Goal: Task Accomplishment & Management: Complete application form

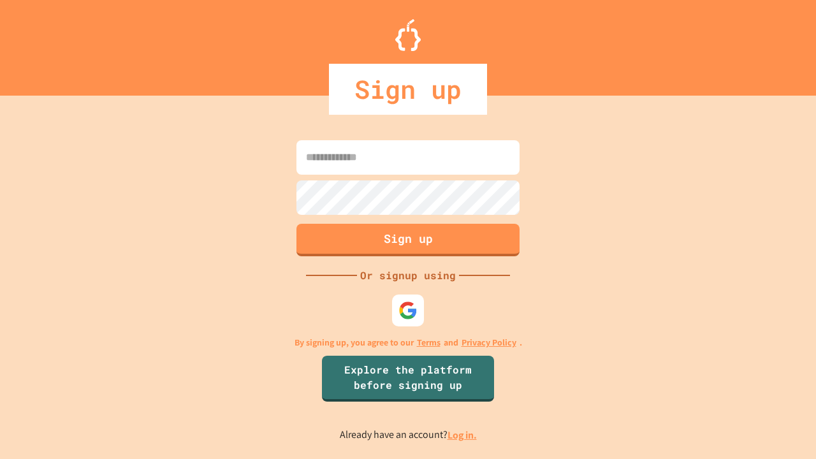
click at [463, 435] on link "Log in." at bounding box center [461, 434] width 29 height 13
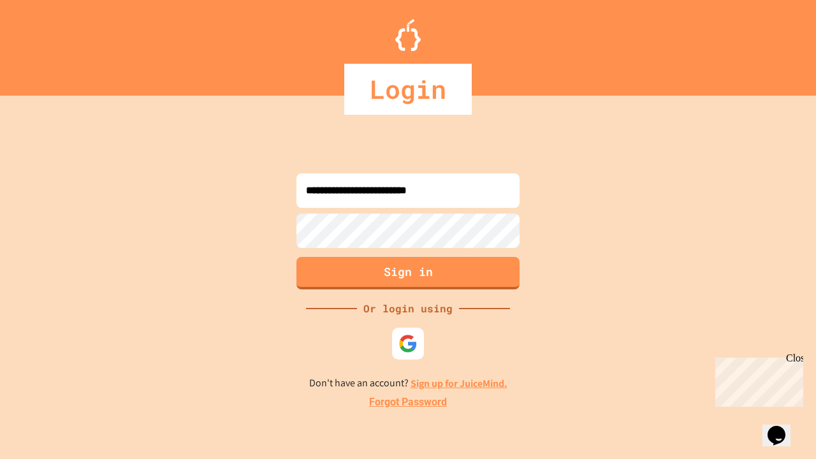
type input "**********"
